Goal: Transaction & Acquisition: Purchase product/service

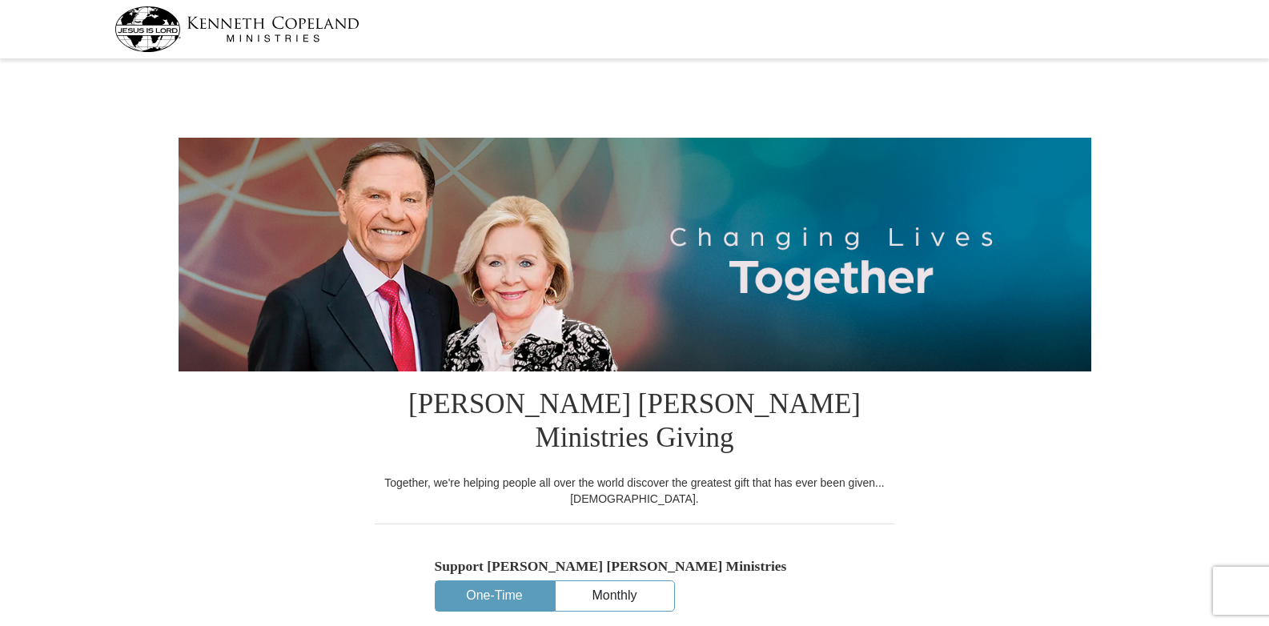
select select "NC"
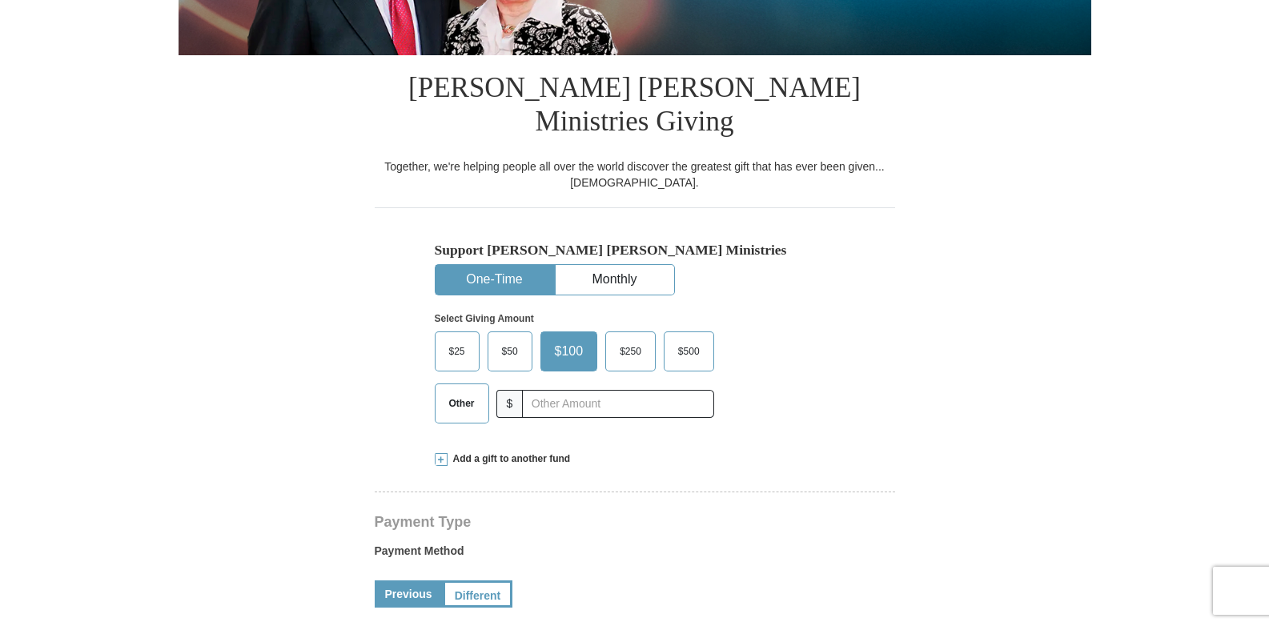
scroll to position [320, 0]
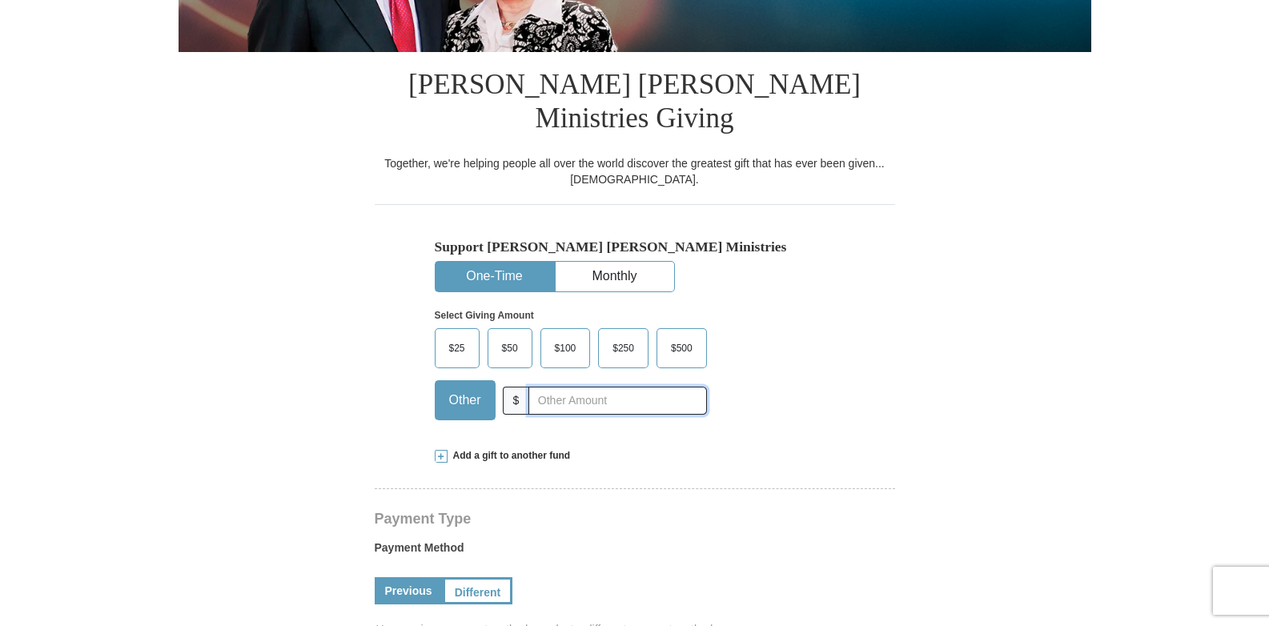
click at [541, 387] on input "text" at bounding box center [618, 401] width 178 height 28
type input "200.00"
click at [442, 450] on span at bounding box center [441, 456] width 13 height 13
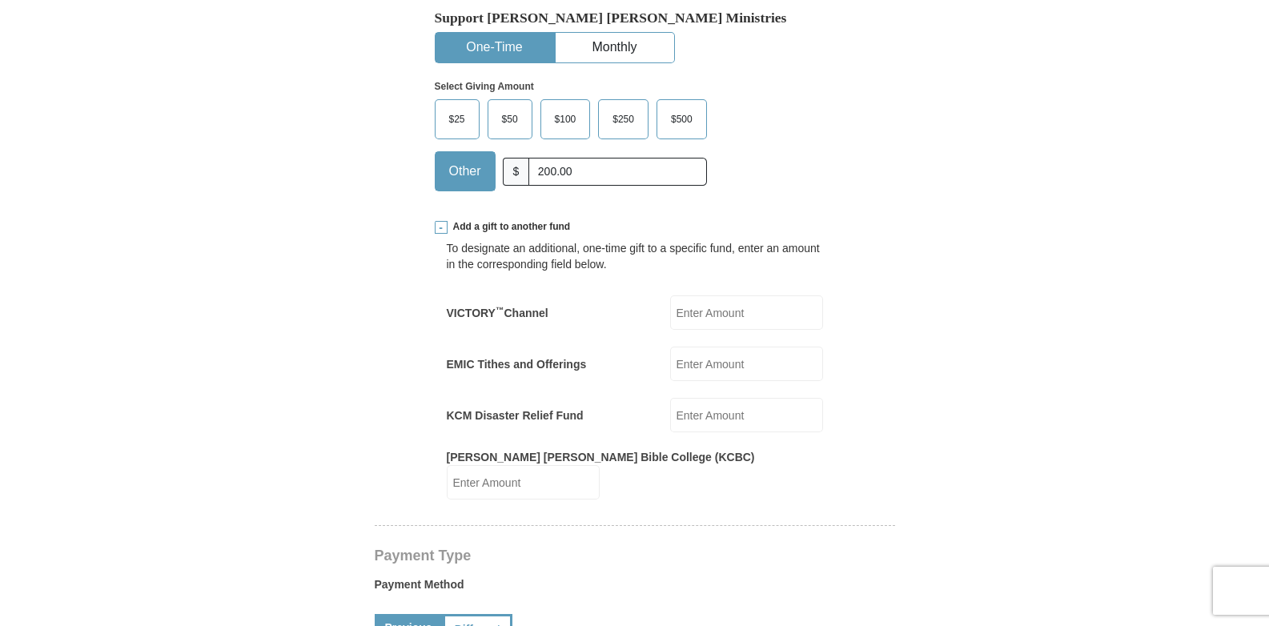
scroll to position [561, 0]
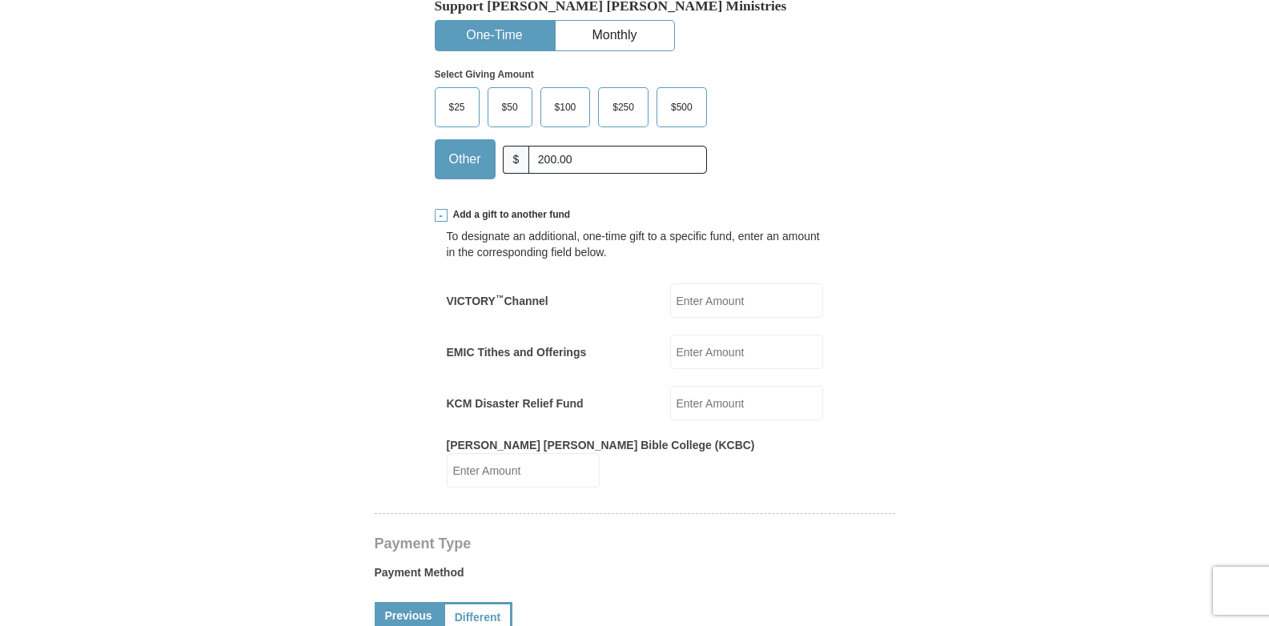
click at [706, 335] on input "EMIC Tithes and Offerings" at bounding box center [746, 352] width 153 height 34
type input "100.00"
type input "25.00"
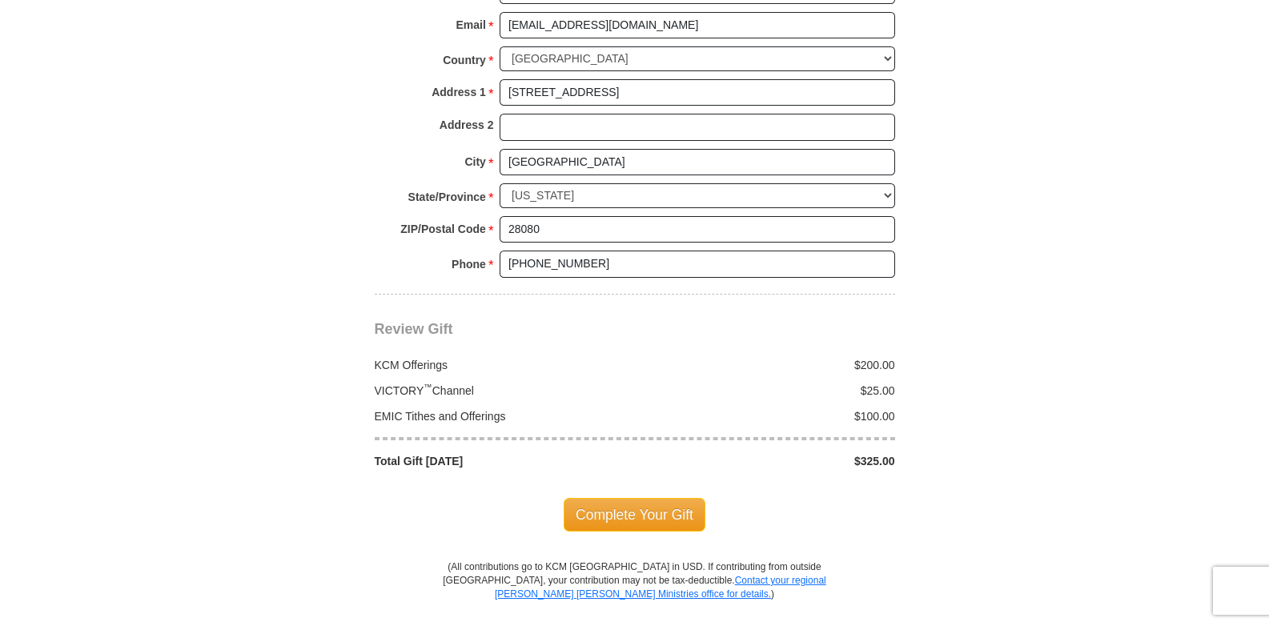
scroll to position [1521, 0]
click at [635, 497] on span "Complete Your Gift" at bounding box center [635, 514] width 142 height 34
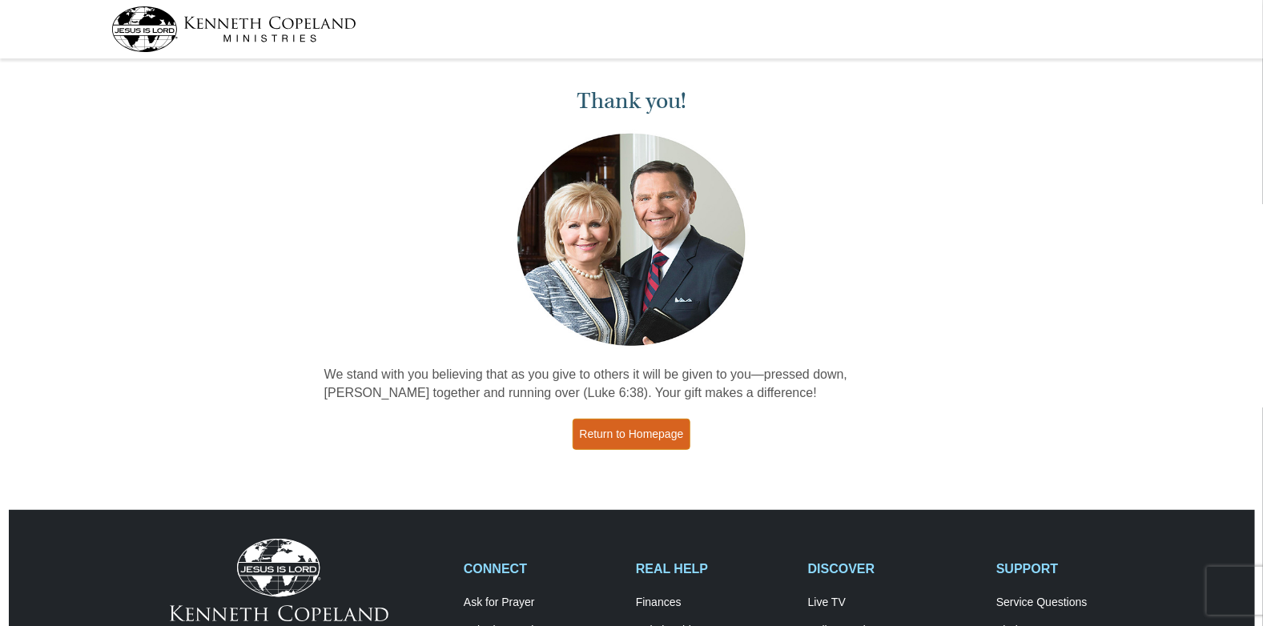
click at [630, 437] on link "Return to Homepage" at bounding box center [632, 434] width 119 height 31
